Goal: Navigation & Orientation: Find specific page/section

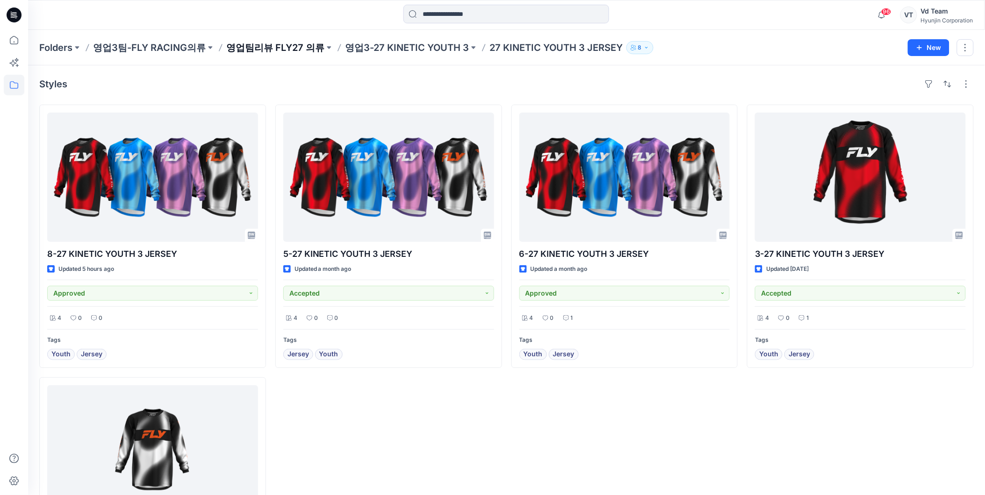
click at [305, 43] on p "영업팀리뷰 FLY27 의류" at bounding box center [275, 47] width 98 height 13
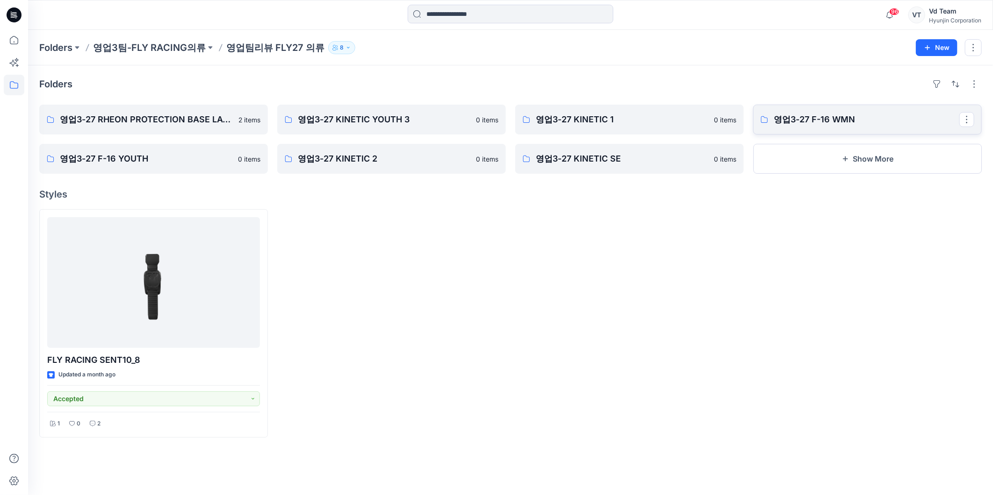
click at [793, 122] on p "영업3-27 F-16 WMN" at bounding box center [867, 119] width 186 height 13
click at [853, 179] on div "Folders 영업3-27 RHEON PROTECTION BASE LAYER 2 items 영업3-27 F-16 YOUTH 0 items 영업…" at bounding box center [510, 280] width 965 height 430
click at [852, 171] on button "Show More" at bounding box center [867, 159] width 229 height 30
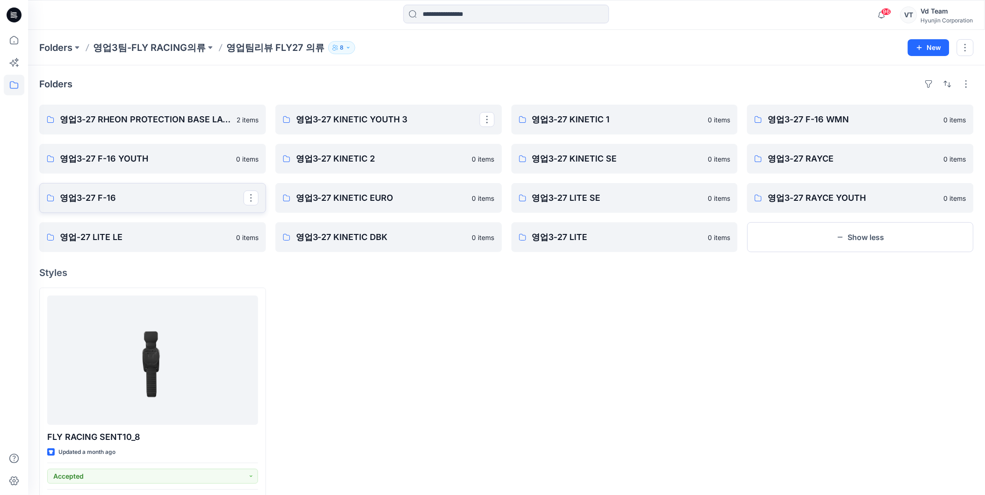
click at [64, 197] on p "영업3-27 F-16" at bounding box center [152, 198] width 184 height 13
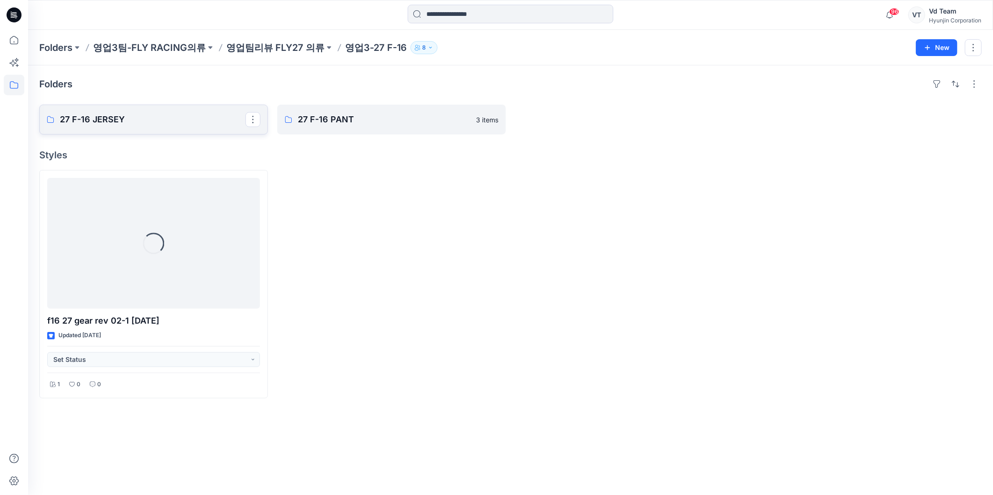
drag, startPoint x: 64, startPoint y: 197, endPoint x: 166, endPoint y: 121, distance: 127.2
click at [166, 121] on p "27 F-16 JERSEY" at bounding box center [153, 119] width 186 height 13
